Goal: Task Accomplishment & Management: Use online tool/utility

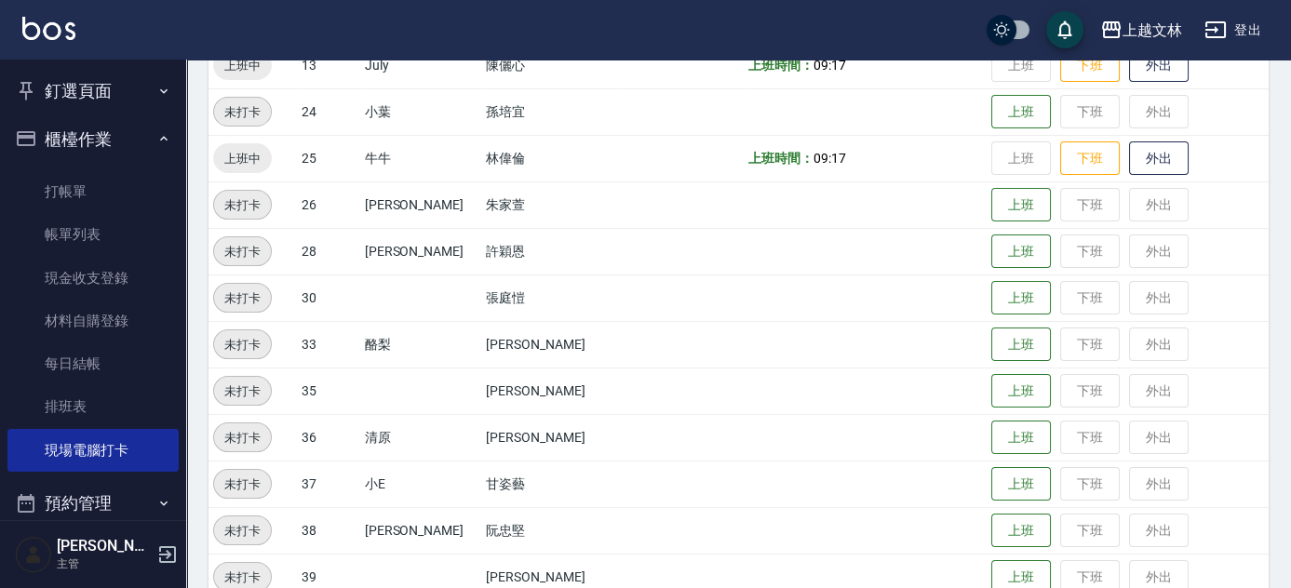
scroll to position [706, 0]
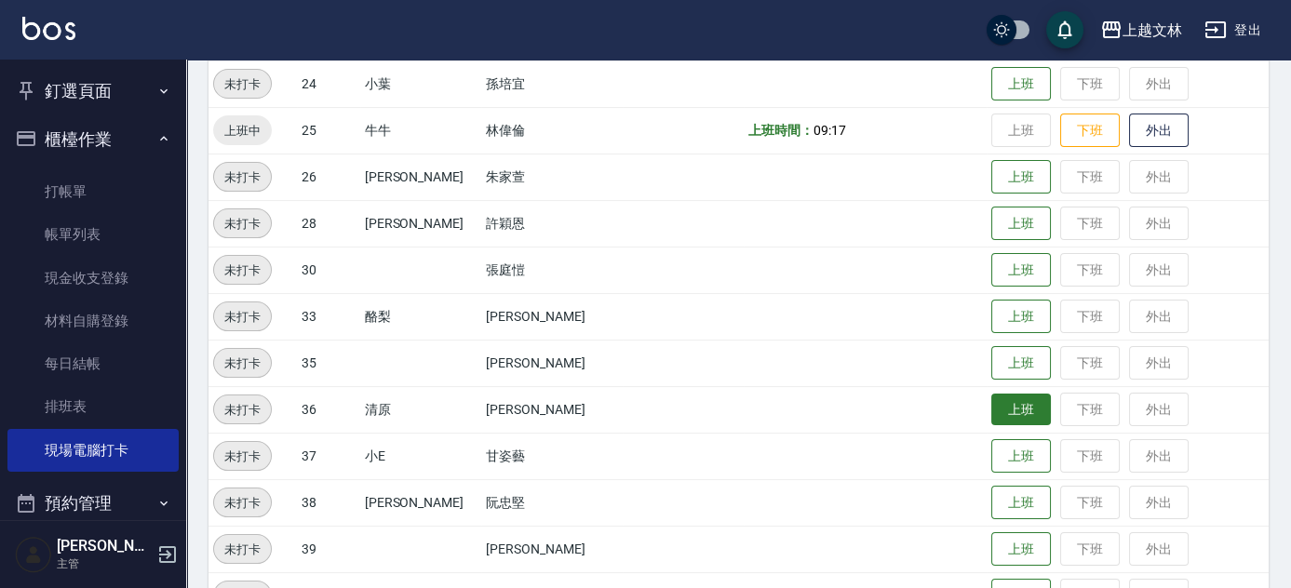
click at [1027, 410] on button "上班" at bounding box center [1021, 410] width 60 height 33
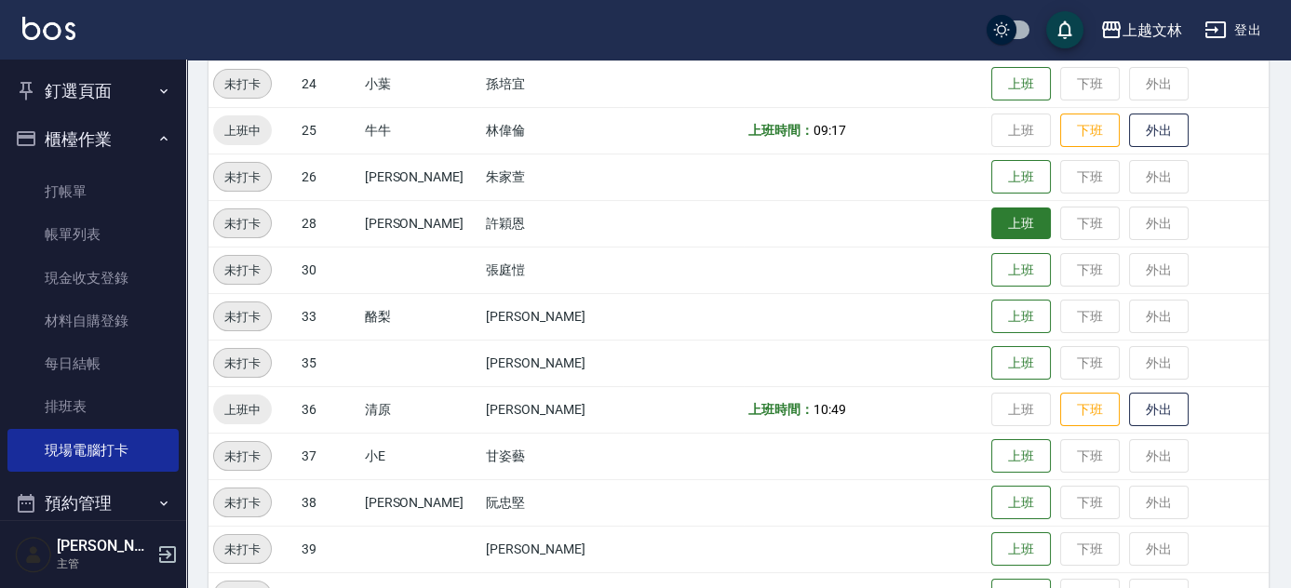
click at [991, 224] on button "上班" at bounding box center [1021, 224] width 60 height 33
click at [991, 217] on button "上班" at bounding box center [1021, 224] width 60 height 33
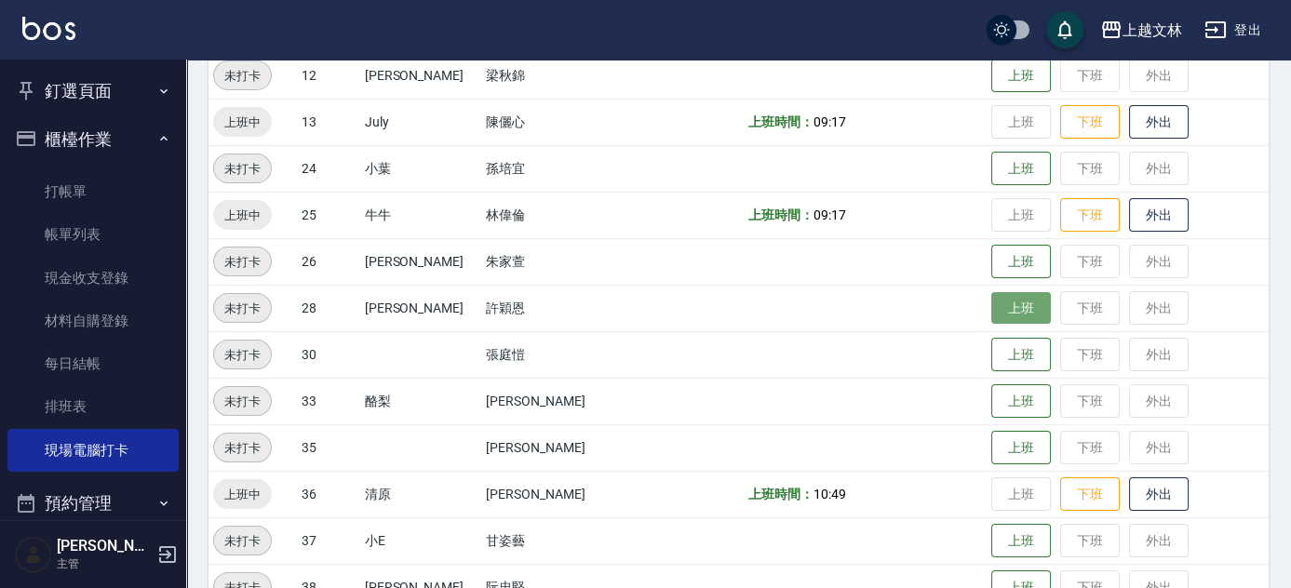
click at [991, 299] on button "上班" at bounding box center [1021, 308] width 60 height 33
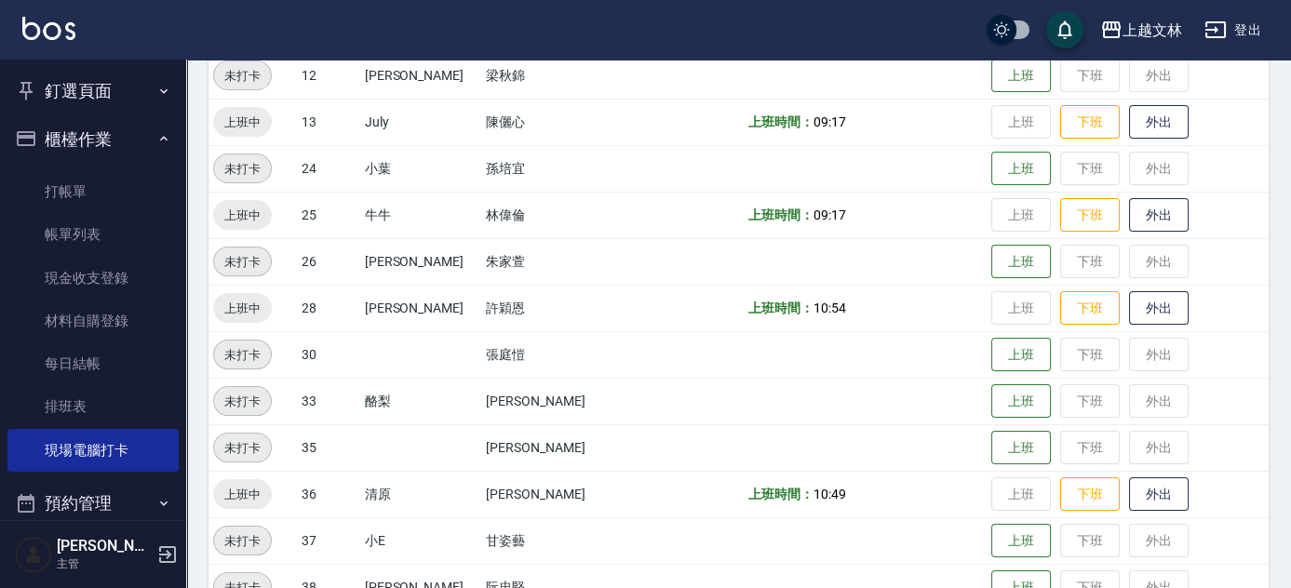
click at [1005, 522] on td "上班 下班 外出" at bounding box center [1128, 541] width 282 height 47
click at [1003, 539] on button "上班" at bounding box center [1021, 541] width 60 height 33
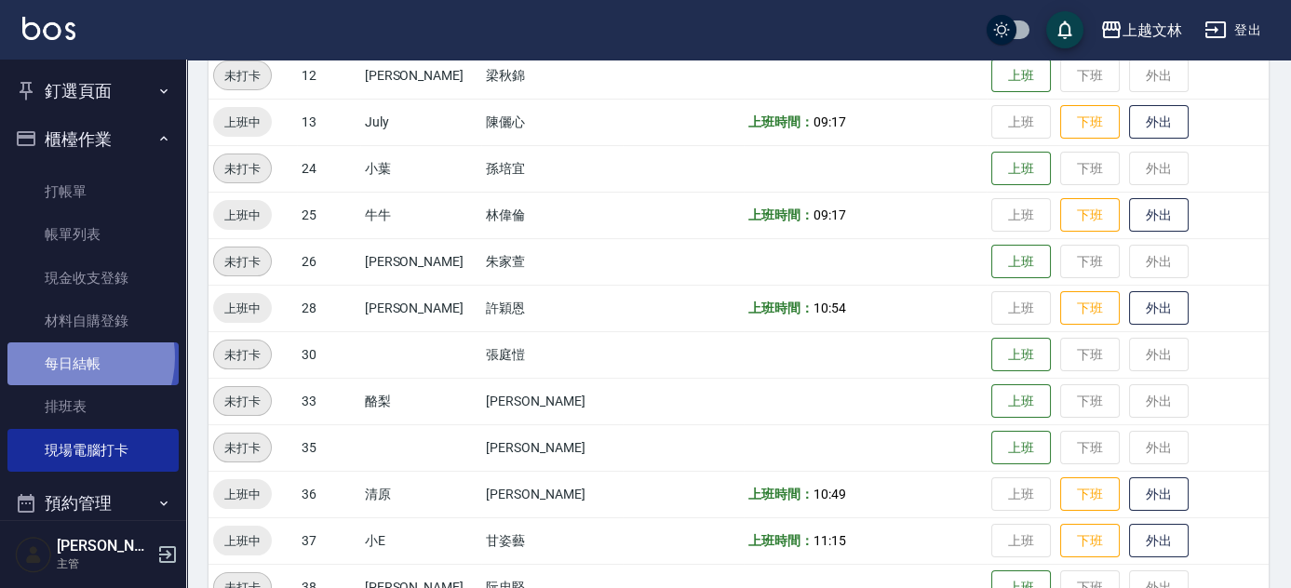
click at [68, 357] on link "每日結帳" at bounding box center [92, 364] width 171 height 43
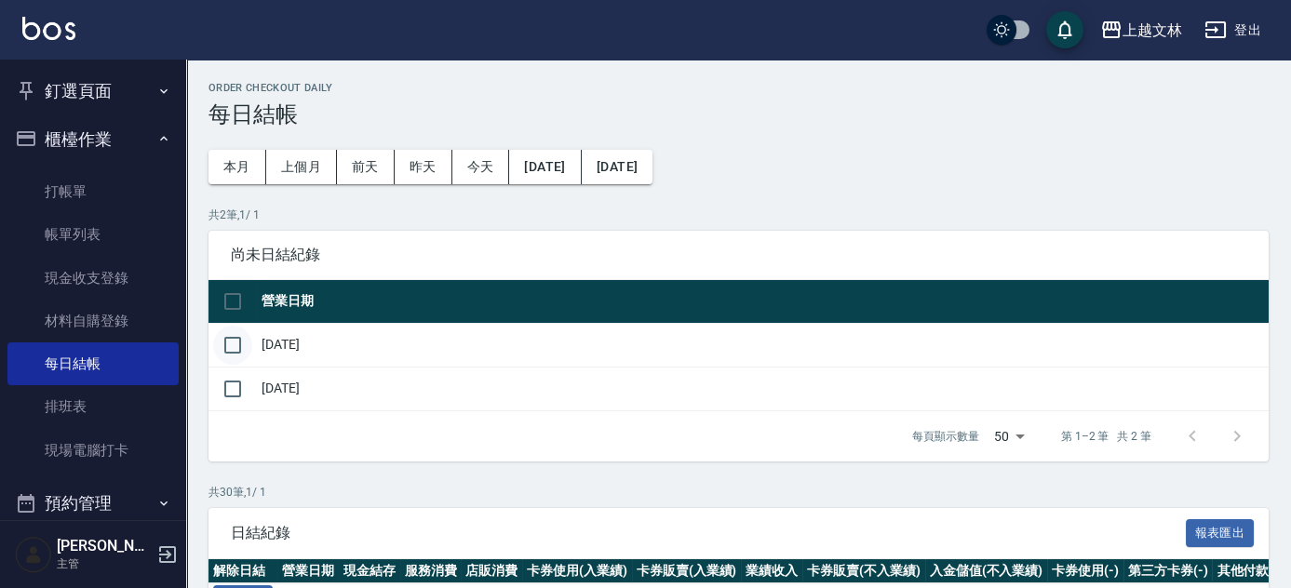
click at [236, 343] on input "checkbox" at bounding box center [232, 345] width 39 height 39
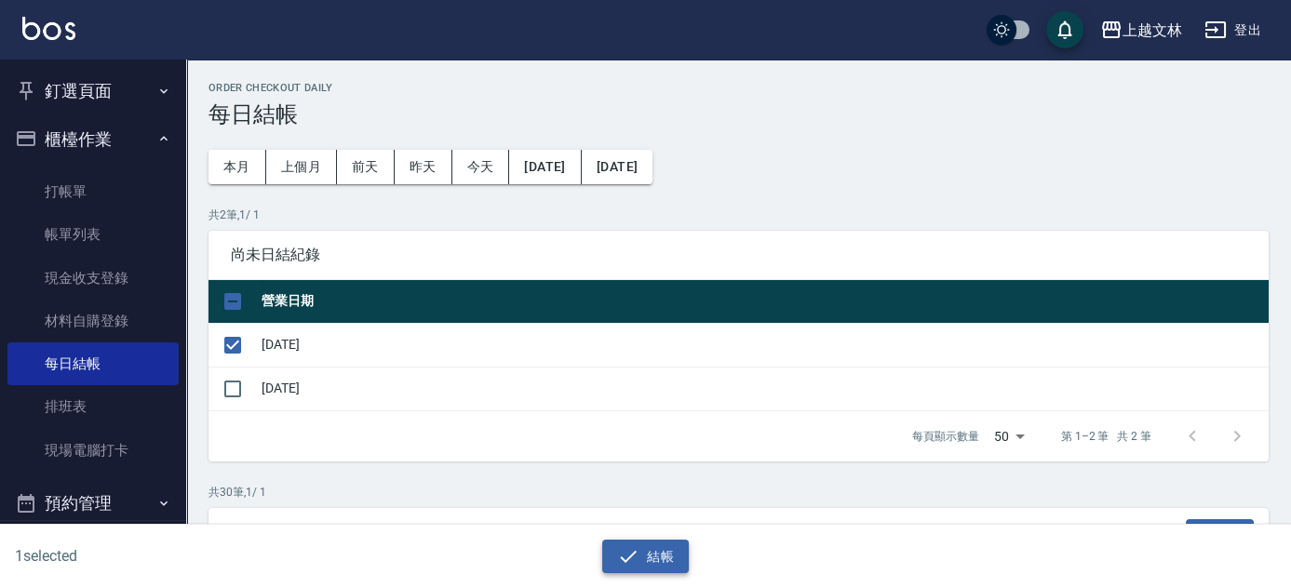
click at [662, 557] on button "結帳" at bounding box center [645, 557] width 87 height 34
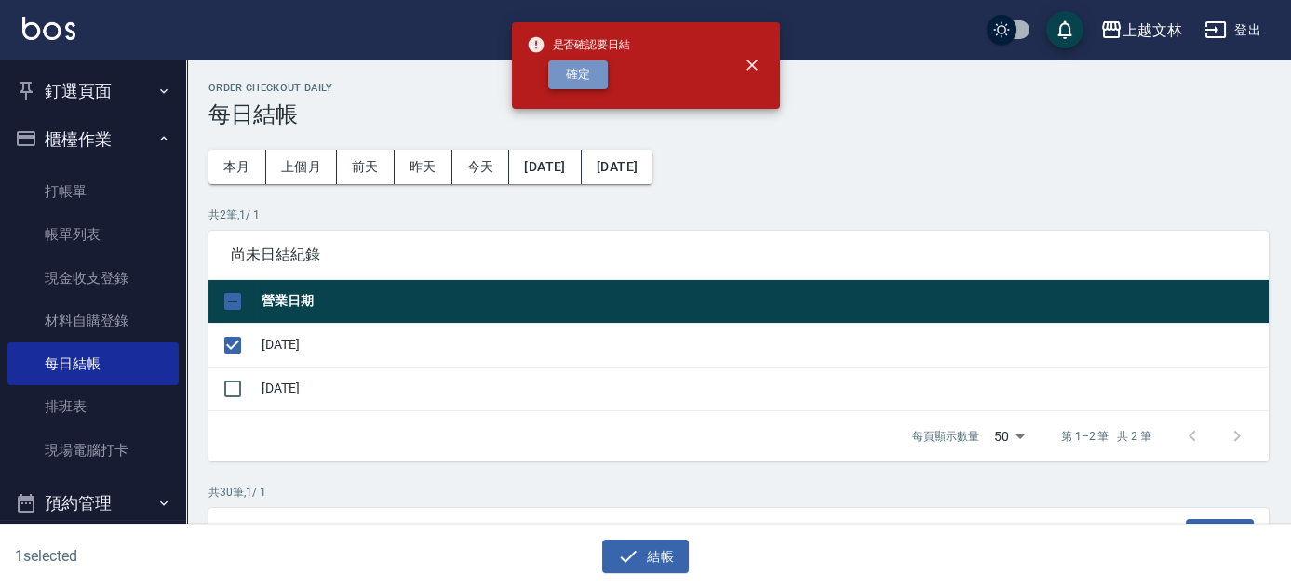
click at [573, 79] on button "確定" at bounding box center [578, 75] width 60 height 29
checkbox input "false"
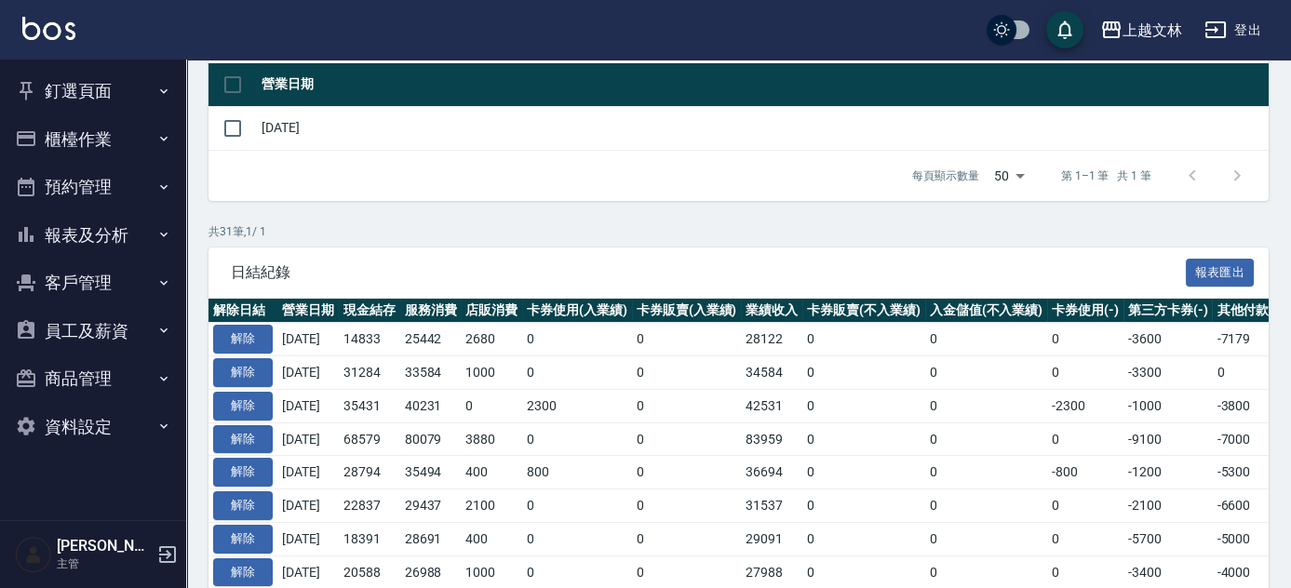
scroll to position [219, 0]
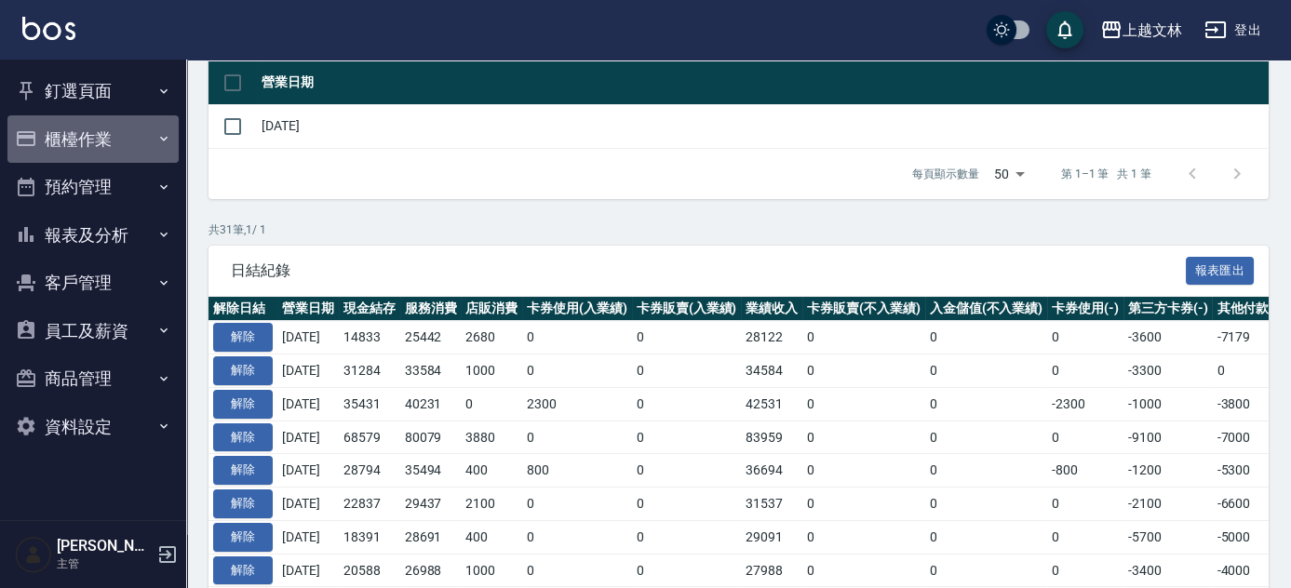
click at [55, 138] on button "櫃檯作業" at bounding box center [92, 139] width 171 height 48
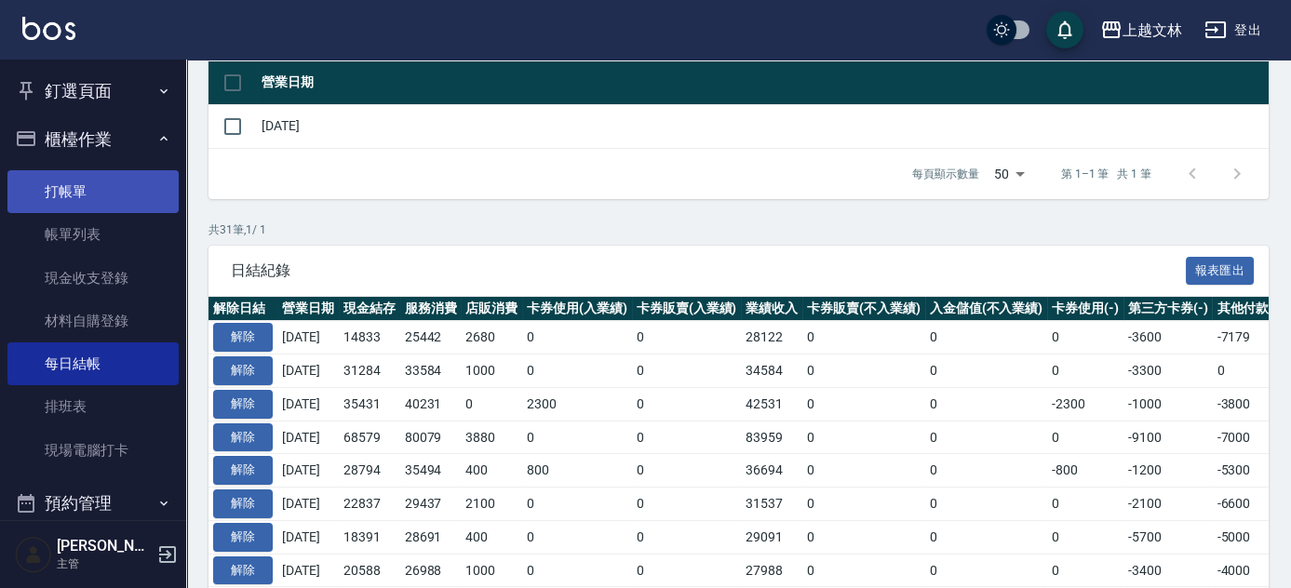
click at [65, 194] on link "打帳單" at bounding box center [92, 191] width 171 height 43
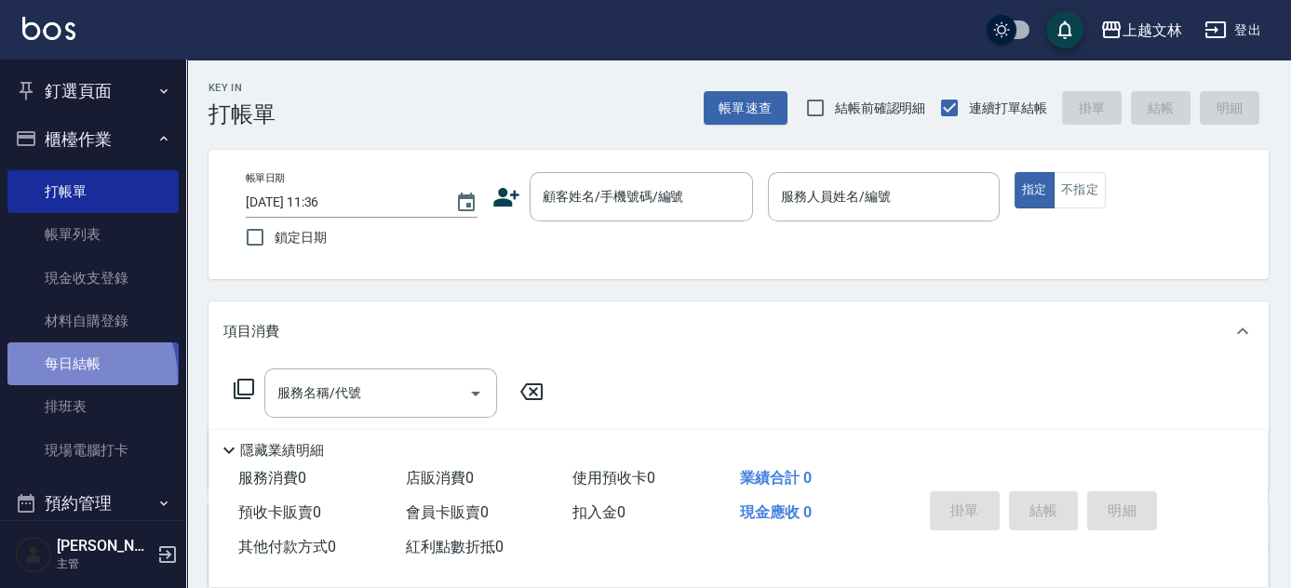
click at [61, 379] on link "每日結帳" at bounding box center [92, 364] width 171 height 43
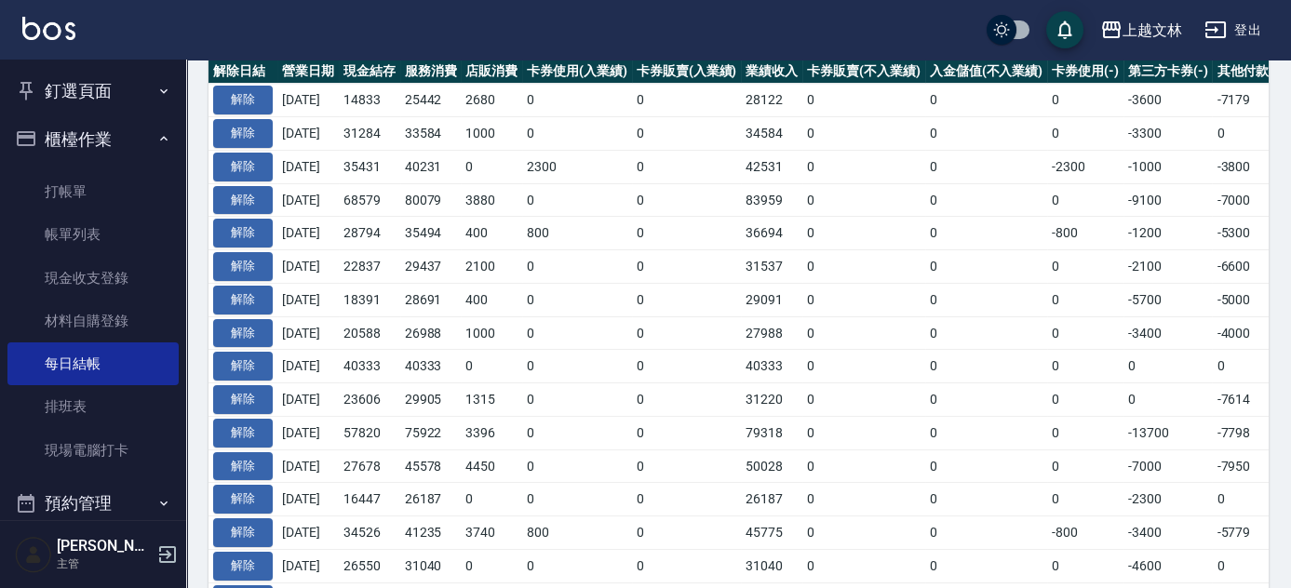
scroll to position [448, 0]
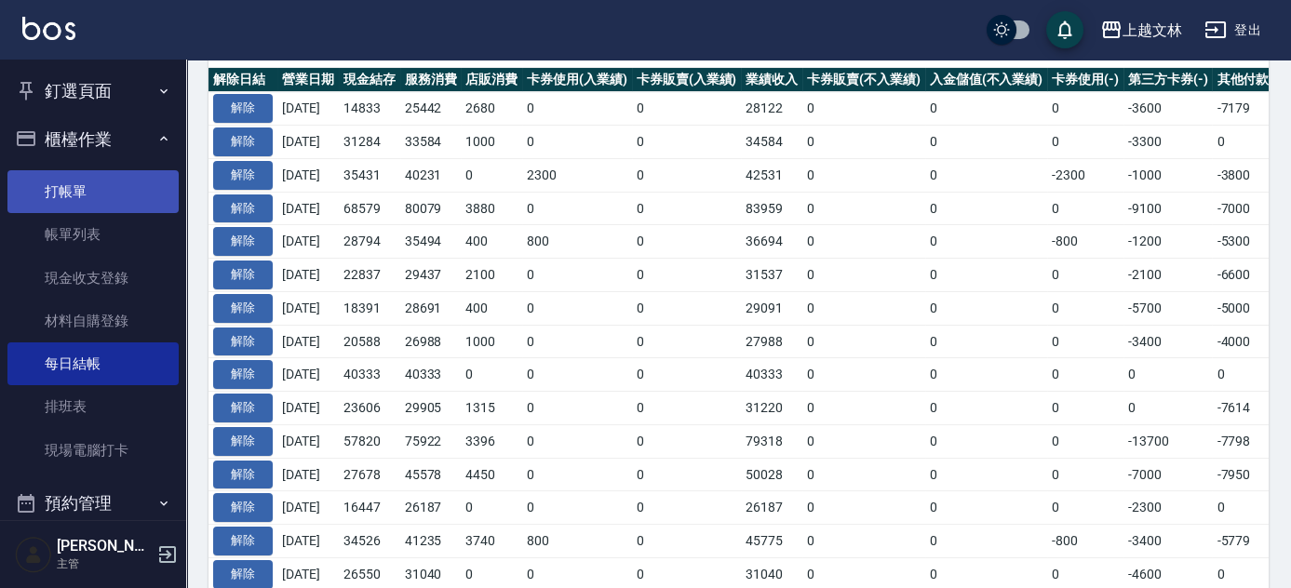
click at [57, 197] on link "打帳單" at bounding box center [92, 191] width 171 height 43
